Goal: Task Accomplishment & Management: Complete application form

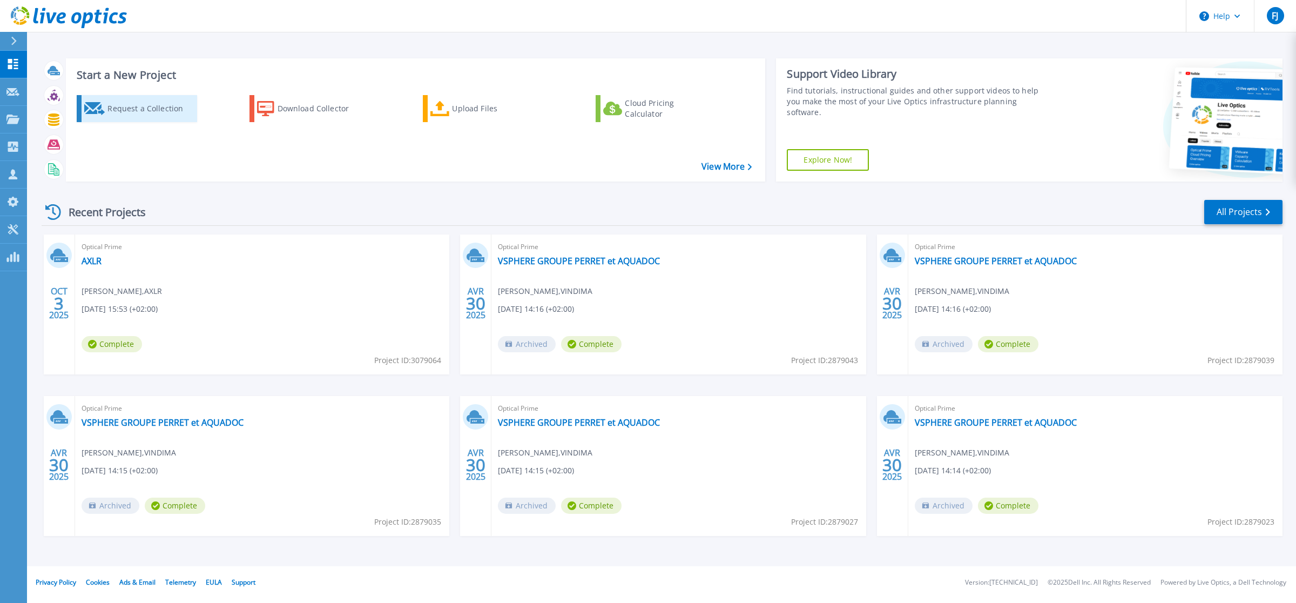
click at [147, 111] on div "Request a Collection" at bounding box center [150, 109] width 86 height 22
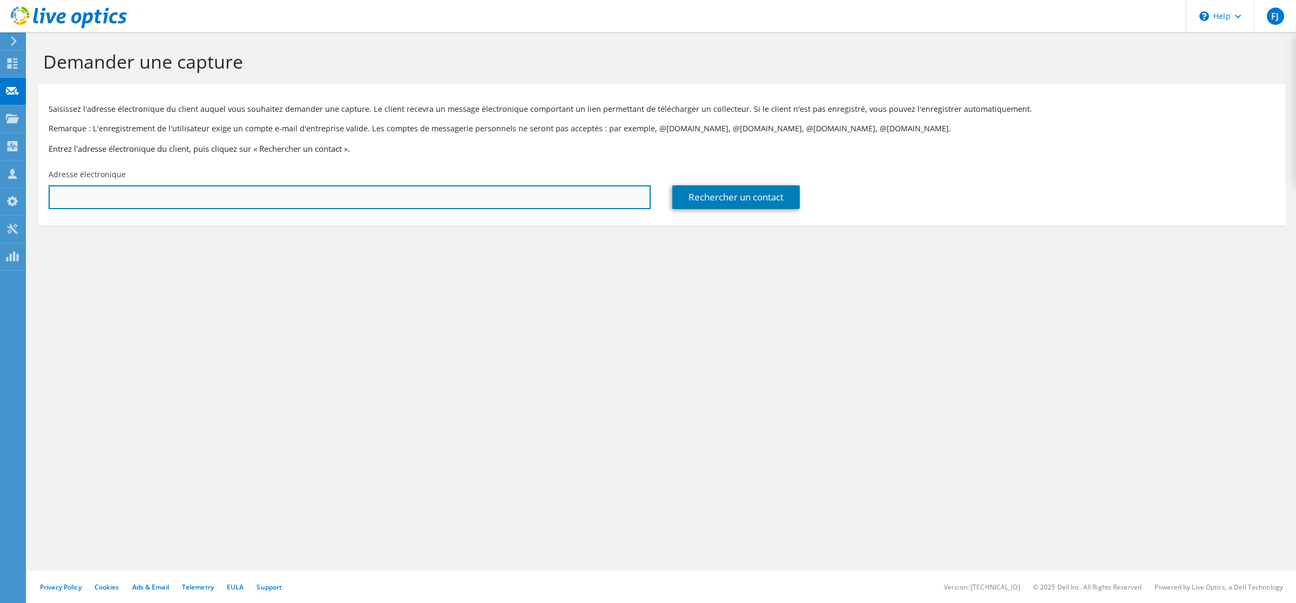
click at [224, 198] on input "text" at bounding box center [350, 197] width 602 height 24
paste input "[EMAIL_ADDRESS][DOMAIN_NAME]"
type input "[EMAIL_ADDRESS][DOMAIN_NAME]"
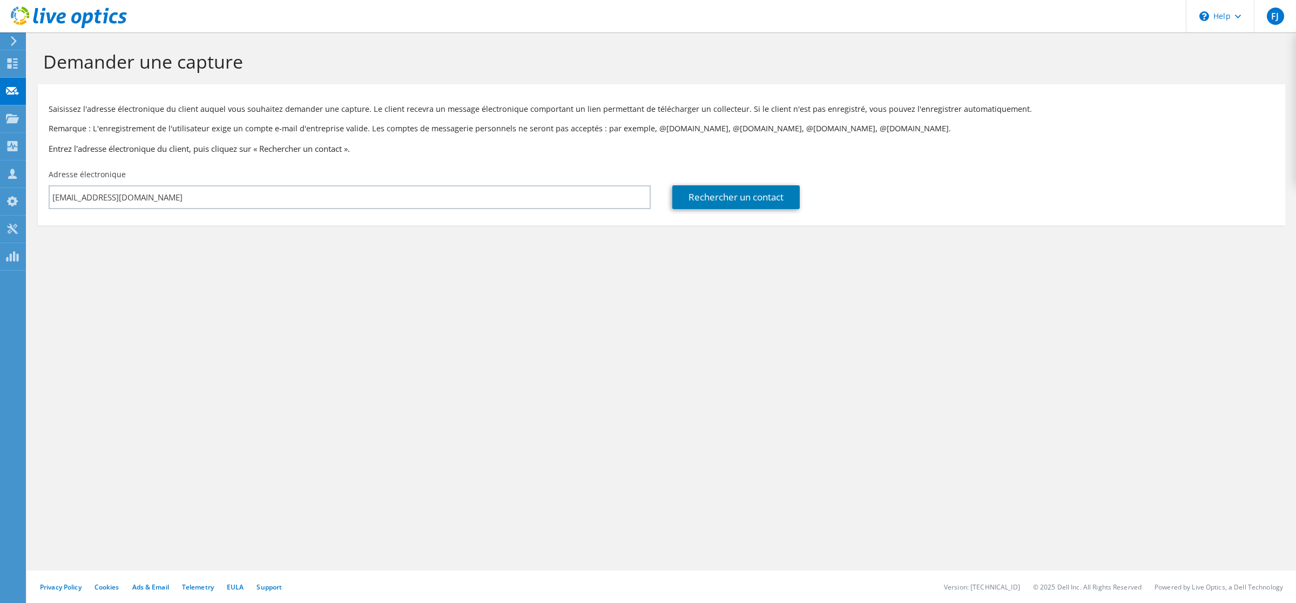
click at [197, 344] on div "Demander une capture Saisissez l'adresse électronique du client auquel vous sou…" at bounding box center [661, 317] width 1269 height 570
click at [761, 194] on link "Rechercher un contact" at bounding box center [735, 197] width 127 height 24
type input "GREYSTAL"
type input "[PERSON_NAME]"
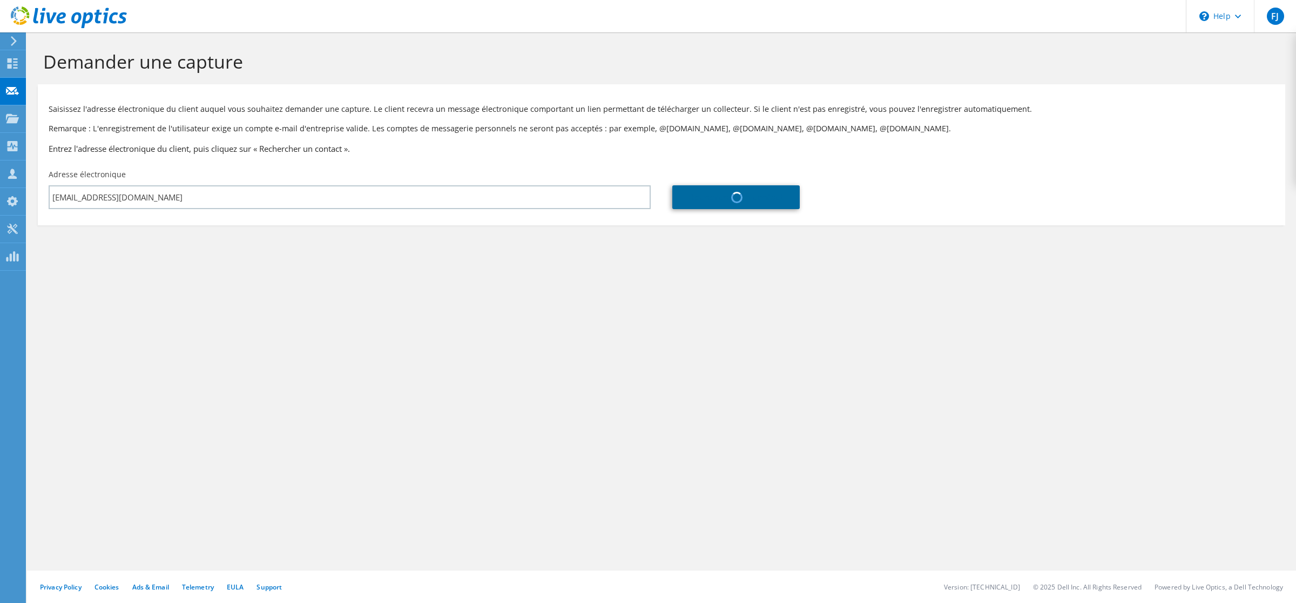
type input "[GEOGRAPHIC_DATA]"
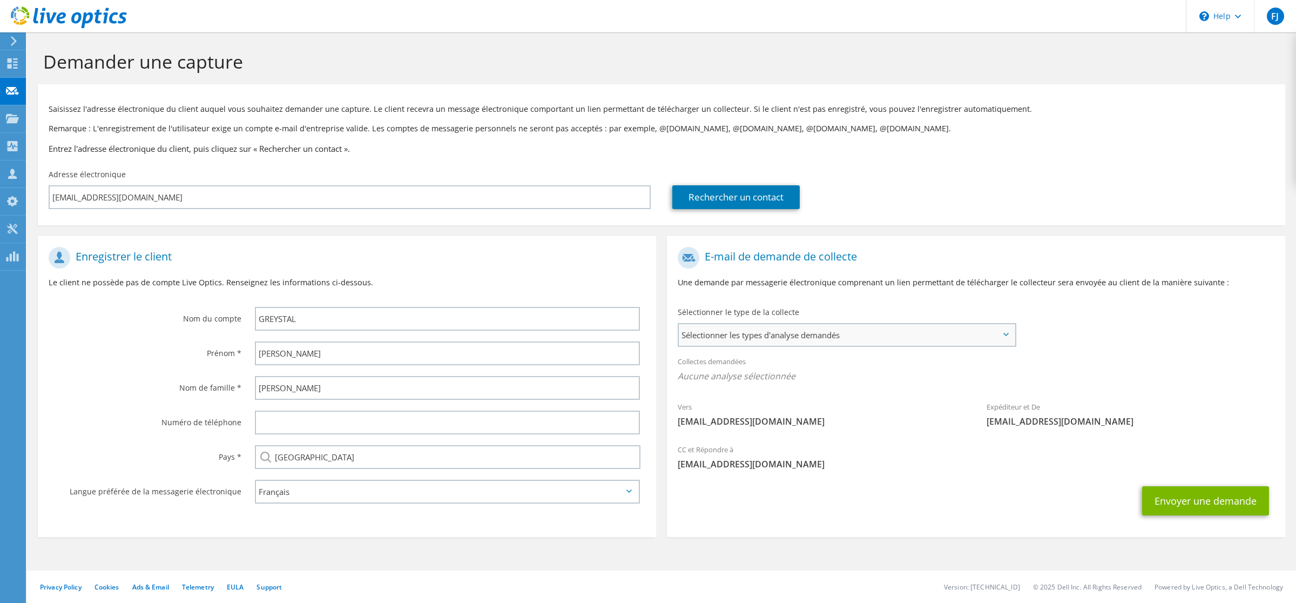
click at [702, 344] on span "Sélectionner les types d'analyse demandés" at bounding box center [847, 335] width 336 height 22
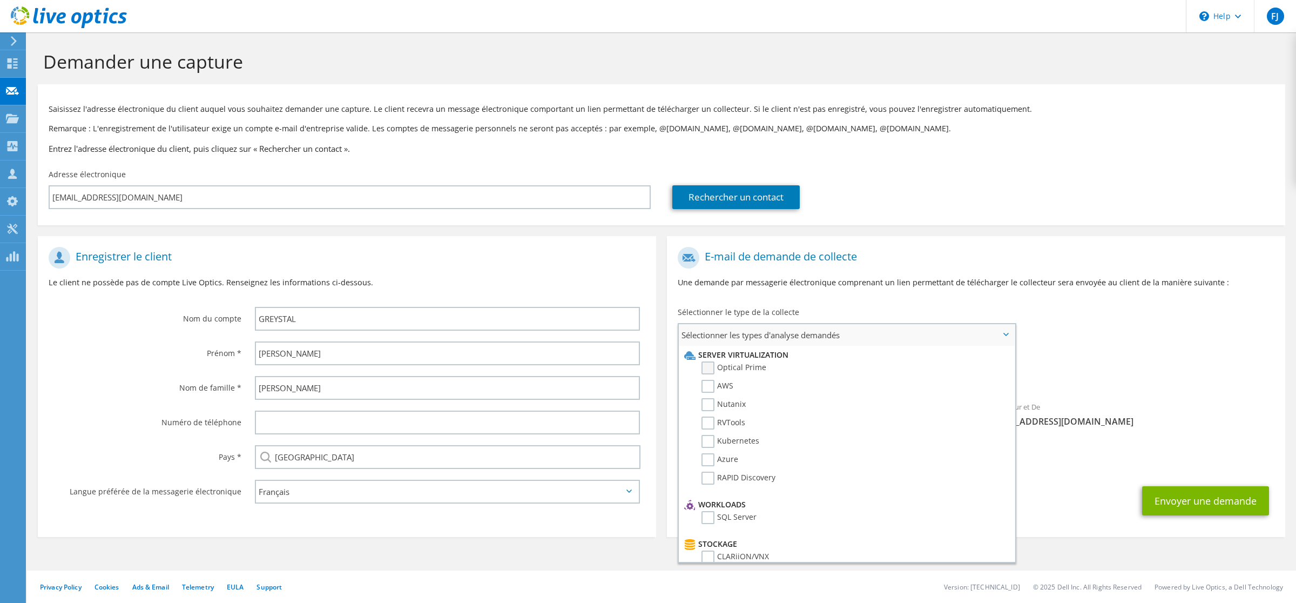
click at [717, 367] on label "Optical Prime" at bounding box center [734, 367] width 65 height 13
click at [0, 0] on input "Optical Prime" at bounding box center [0, 0] width 0 height 0
click at [1134, 384] on span "Optical Prime" at bounding box center [976, 379] width 597 height 18
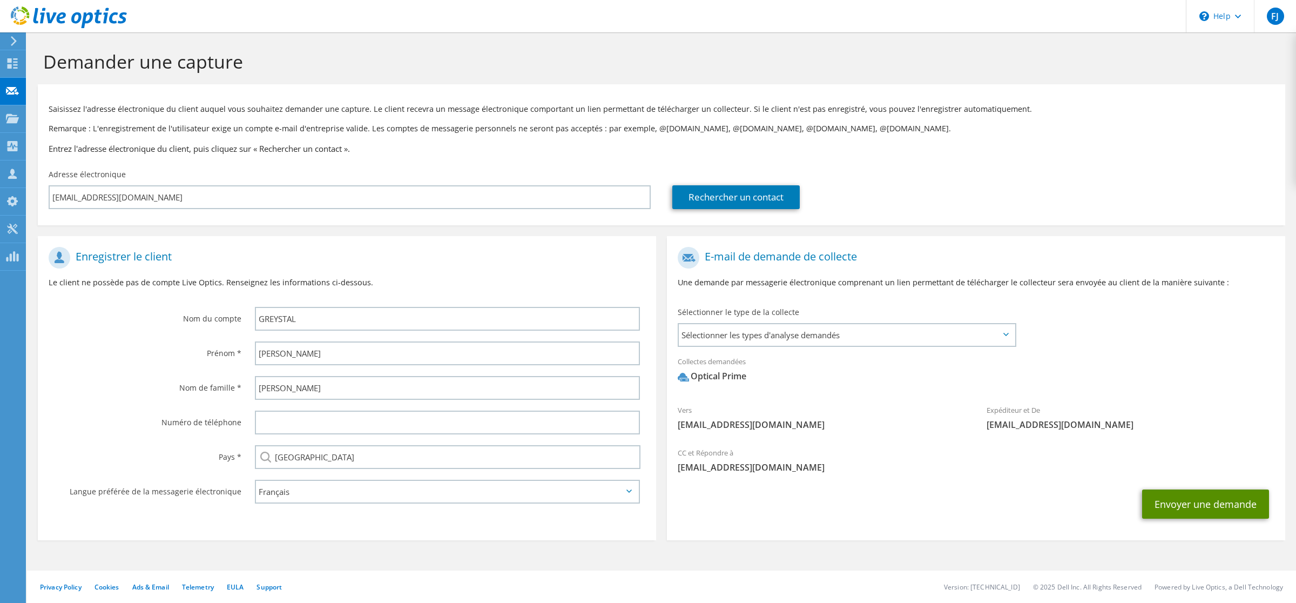
click at [1188, 502] on button "Envoyer une demande" at bounding box center [1205, 503] width 127 height 29
